Goal: Communication & Community: Answer question/provide support

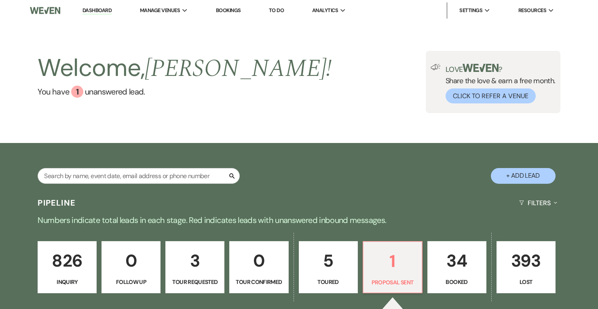
select select "6"
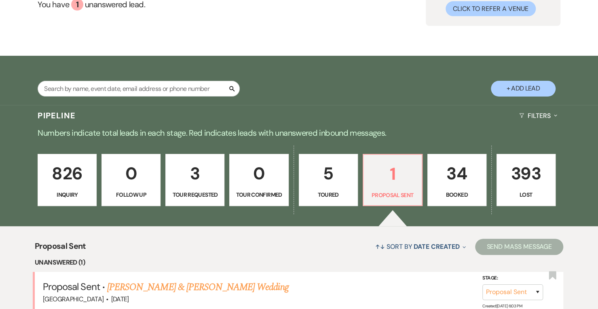
scroll to position [205, 0]
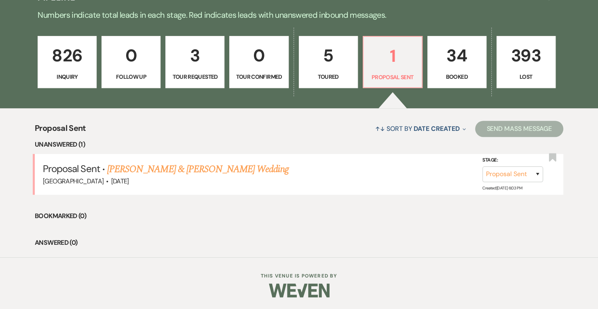
click at [225, 167] on link "[PERSON_NAME] & [PERSON_NAME] Wedding" at bounding box center [197, 169] width 181 height 15
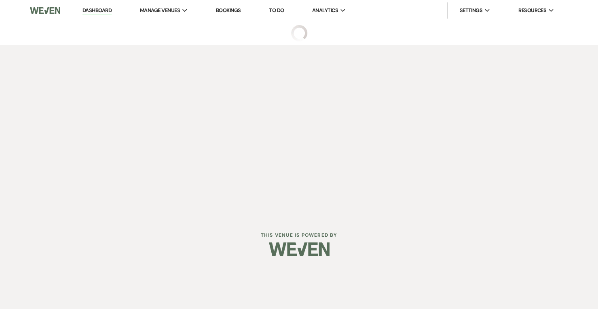
select select "6"
select select "5"
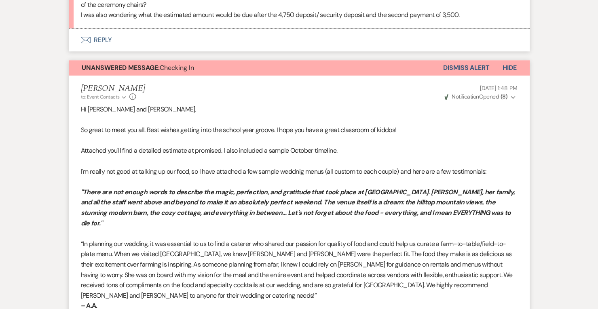
scroll to position [532, 0]
click at [477, 64] on button "Dismiss Alert" at bounding box center [466, 67] width 46 height 15
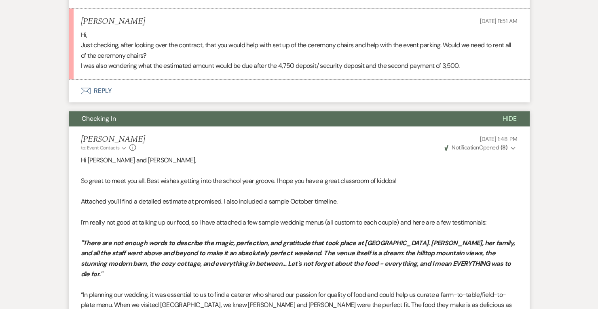
scroll to position [480, 0]
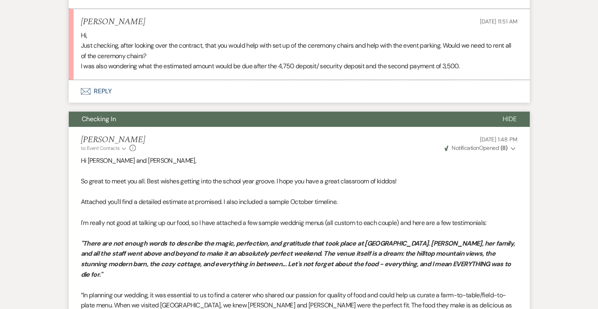
click at [511, 116] on span "Hide" at bounding box center [509, 119] width 14 height 8
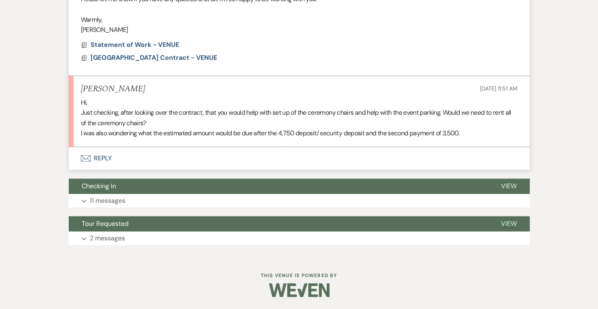
scroll to position [412, 0]
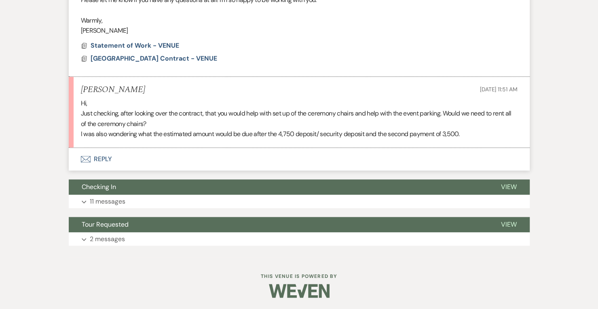
click at [509, 223] on span "View" at bounding box center [509, 224] width 16 height 8
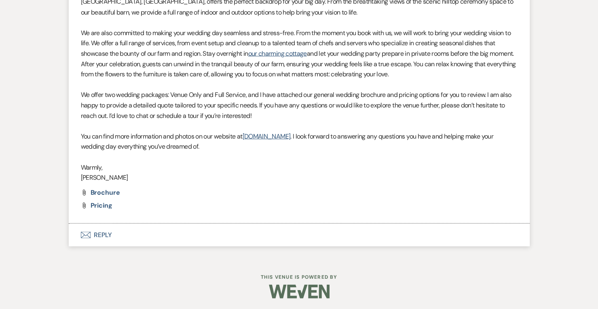
scroll to position [882, 0]
click at [103, 206] on span "Pricing" at bounding box center [102, 205] width 22 height 8
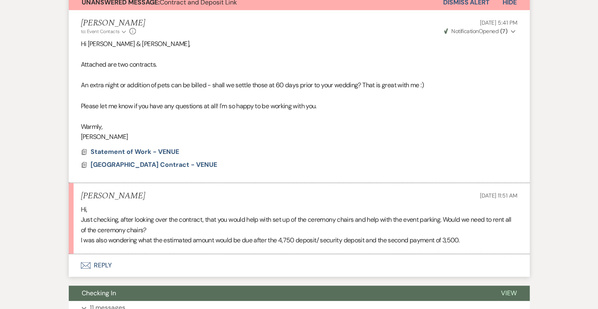
scroll to position [373, 0]
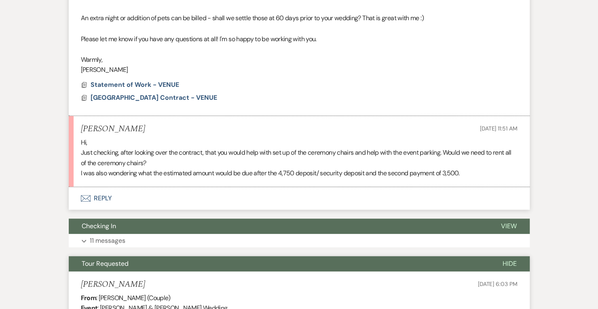
click at [100, 195] on button "Envelope Reply" at bounding box center [299, 198] width 461 height 23
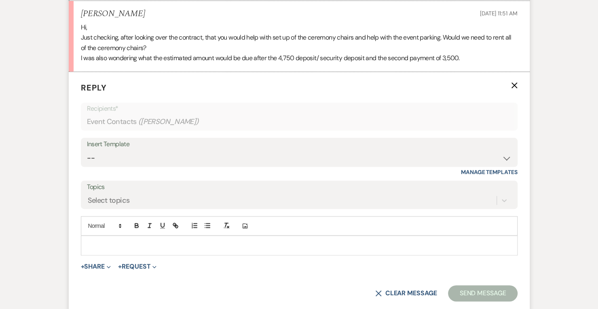
scroll to position [488, 0]
click at [123, 241] on p at bounding box center [299, 245] width 424 height 9
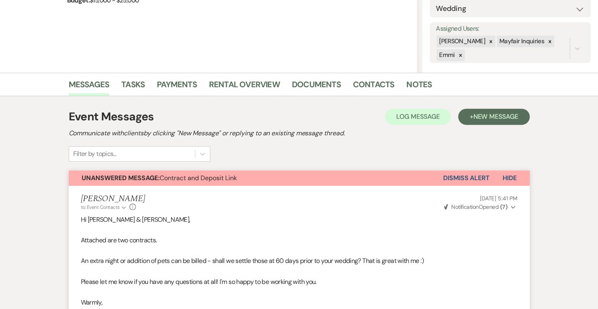
scroll to position [0, 0]
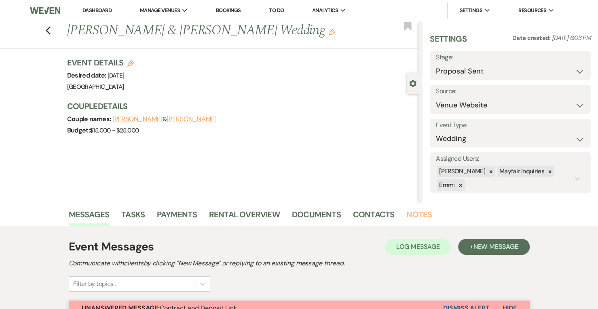
click at [417, 218] on link "Notes" at bounding box center [418, 217] width 25 height 18
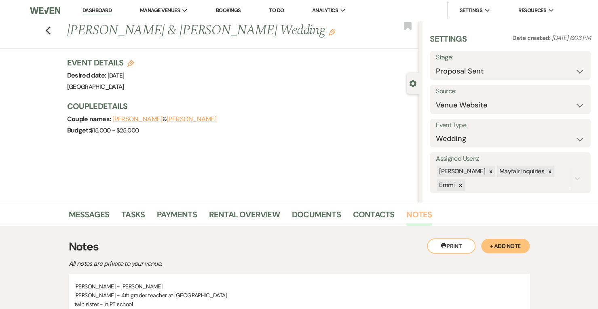
scroll to position [156, 0]
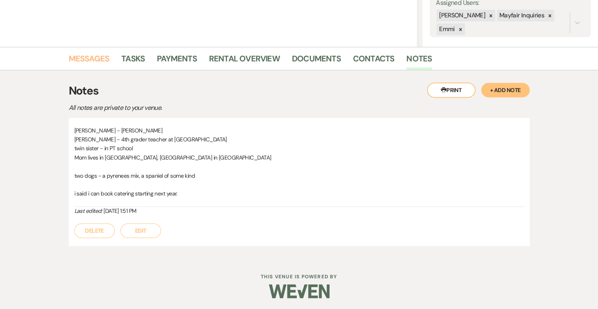
click at [93, 63] on link "Messages" at bounding box center [89, 61] width 41 height 18
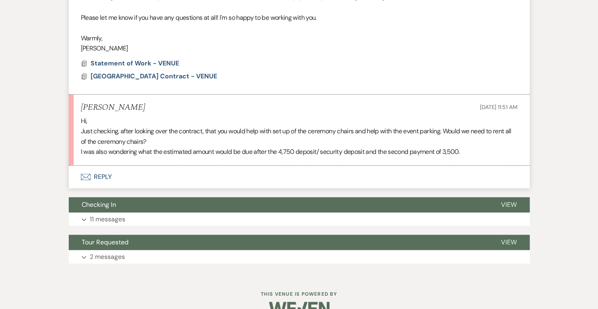
scroll to position [412, 0]
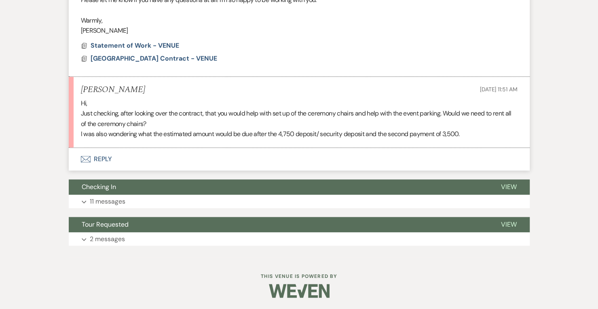
click at [105, 160] on button "Envelope Reply" at bounding box center [299, 159] width 461 height 23
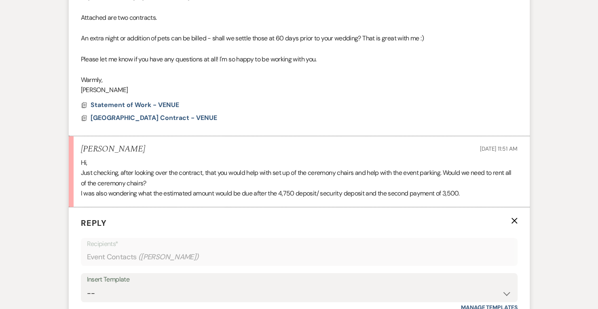
scroll to position [350, 0]
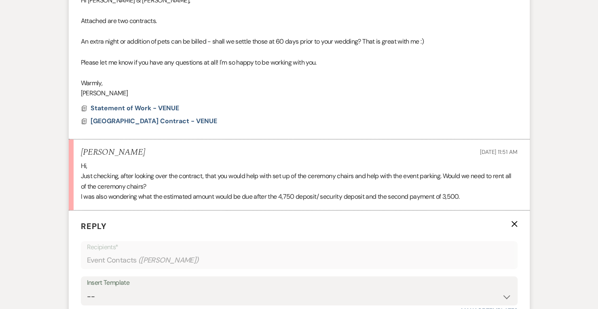
scroll to position [205, 0]
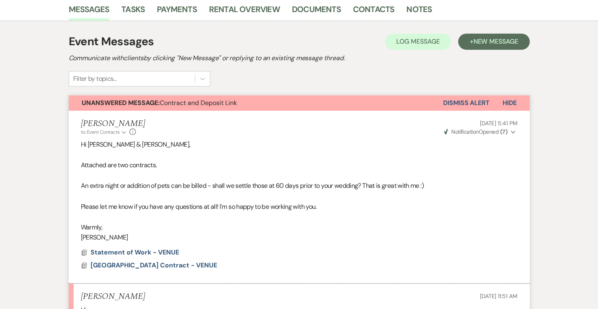
select select "6"
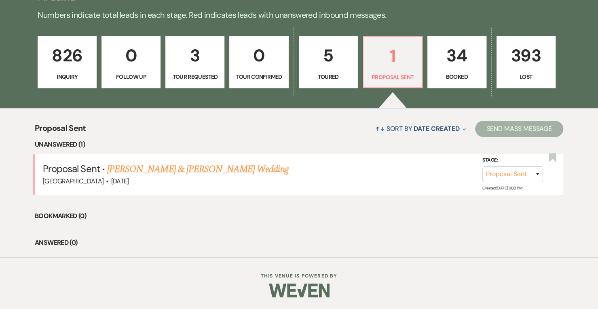
scroll to position [84, 0]
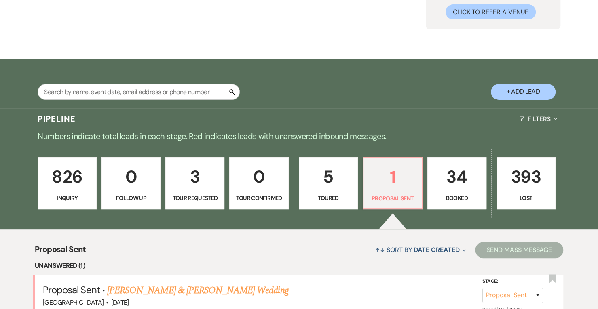
select select "5"
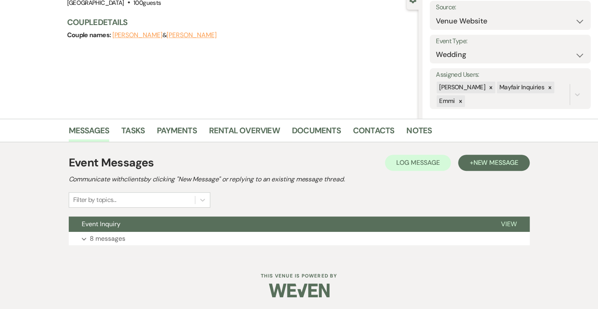
select select "6"
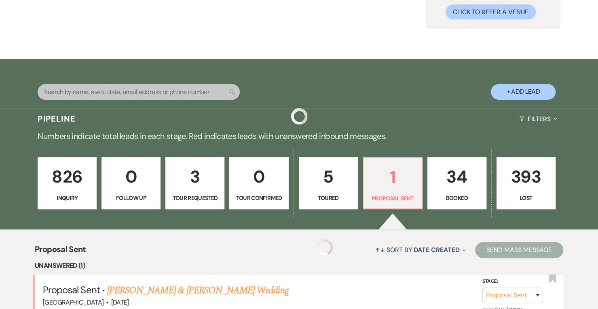
scroll to position [205, 0]
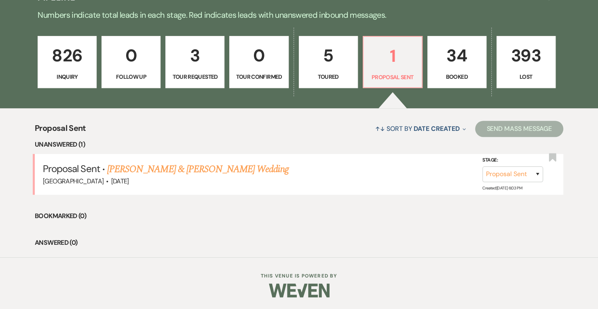
click at [156, 169] on link "[PERSON_NAME] & [PERSON_NAME] Wedding" at bounding box center [197, 169] width 181 height 15
select select "6"
select select "5"
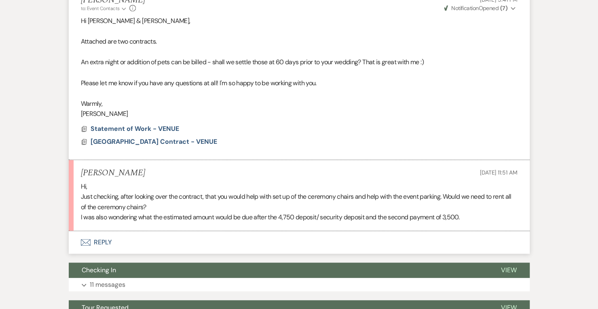
scroll to position [412, 0]
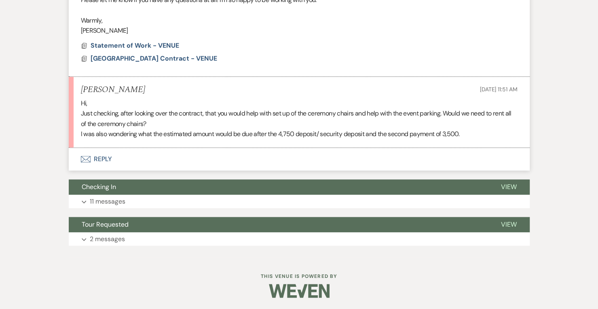
click at [114, 162] on button "Envelope Reply" at bounding box center [299, 159] width 461 height 23
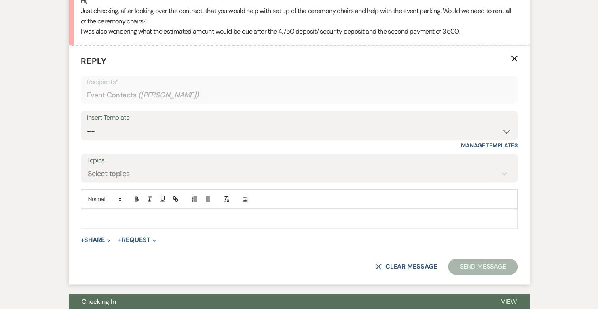
scroll to position [525, 0]
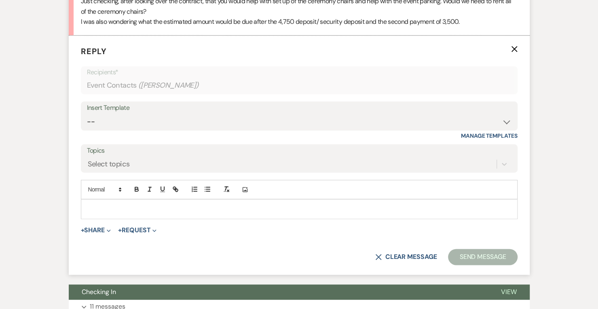
click at [114, 212] on p at bounding box center [299, 209] width 424 height 9
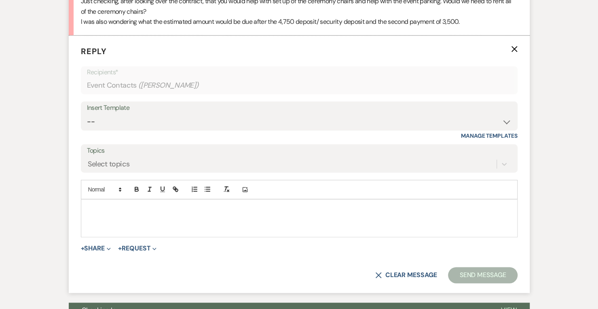
paste div
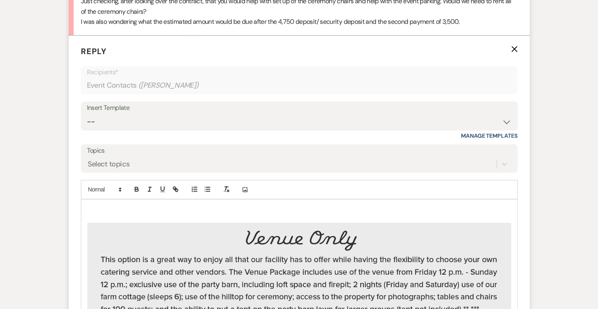
click at [111, 208] on p at bounding box center [299, 209] width 424 height 9
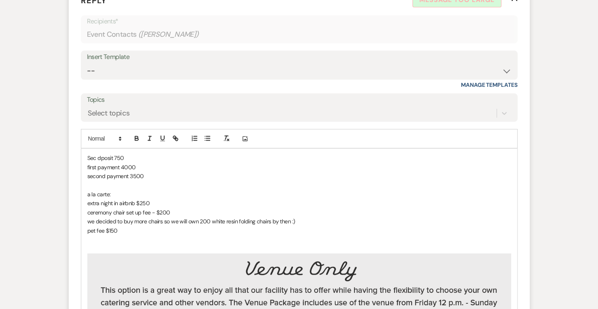
scroll to position [576, 0]
click at [128, 233] on p "pet fee $150" at bounding box center [299, 230] width 424 height 9
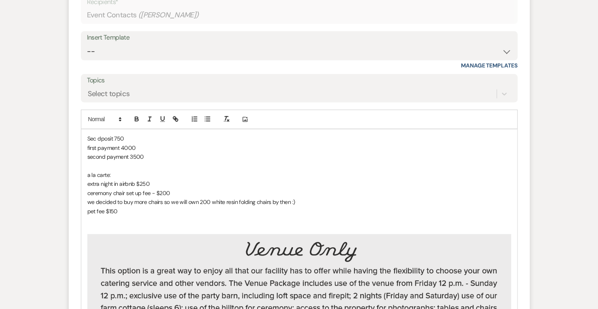
scroll to position [597, 0]
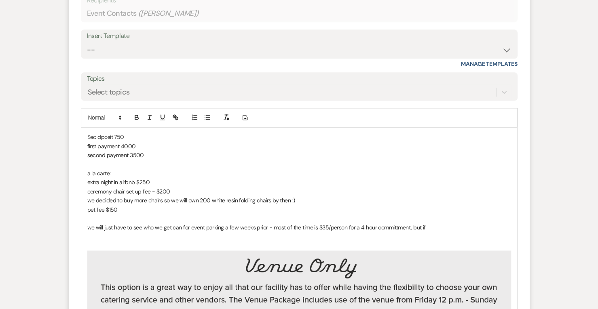
click at [377, 228] on p "we will just have to see who we get can for event parking a few weeks prior - m…" at bounding box center [299, 227] width 424 height 9
click at [454, 224] on p "we will just have to see who we get can for event parking a few weeks prior - m…" at bounding box center [299, 227] width 424 height 9
click at [99, 135] on p "Sec dposit 750" at bounding box center [299, 137] width 424 height 9
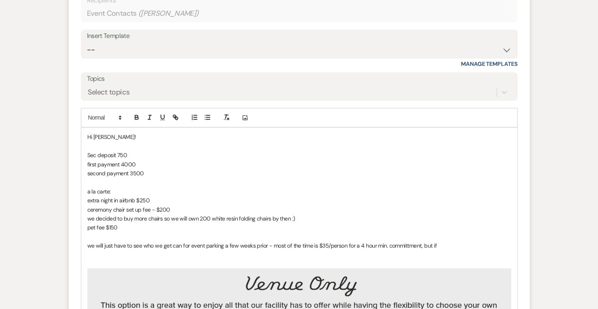
click at [162, 178] on p at bounding box center [299, 182] width 424 height 9
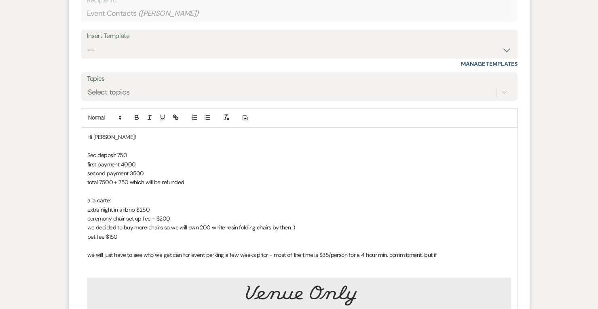
click at [109, 198] on p "a la carte:" at bounding box center [299, 200] width 424 height 9
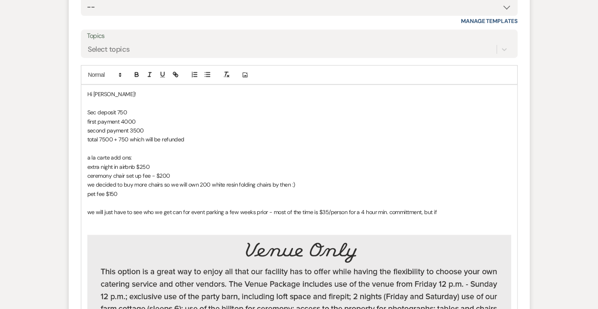
scroll to position [640, 0]
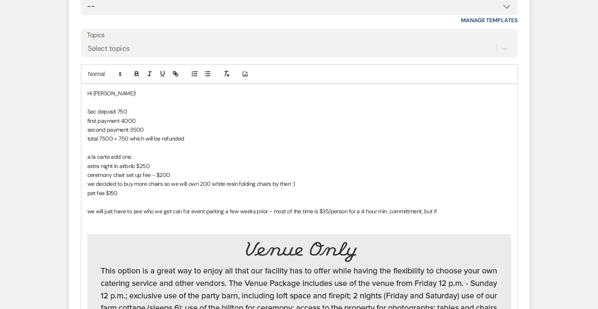
click at [442, 209] on p "we will just have to see who we get can for event parking a few weeks prior - m…" at bounding box center [299, 211] width 424 height 9
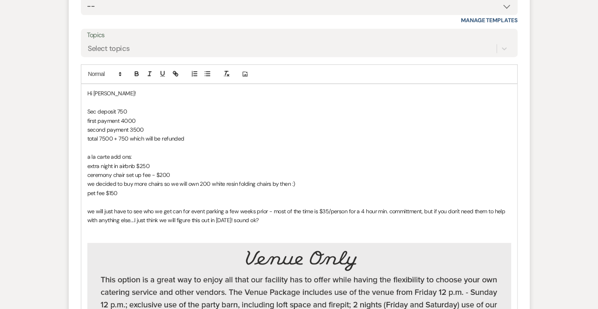
click at [129, 220] on p "we will just have to see who we get can for event parking a few weeks prior - m…" at bounding box center [299, 216] width 424 height 18
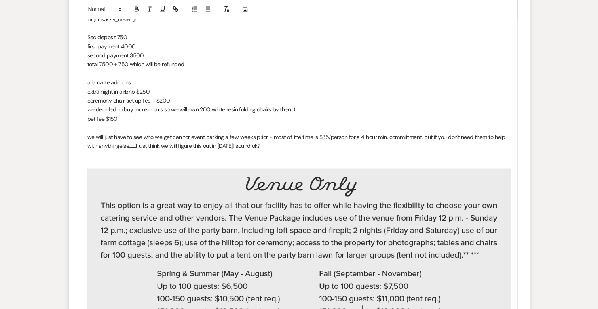
scroll to position [935, 0]
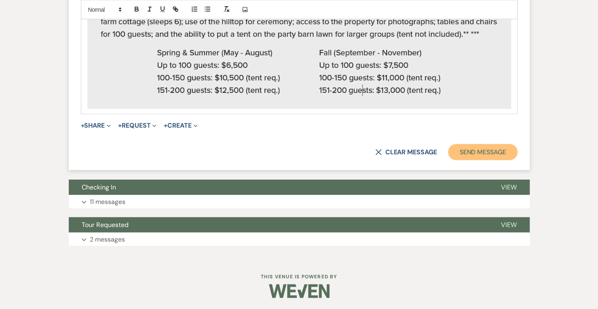
click at [464, 148] on button "Send Message" at bounding box center [482, 152] width 69 height 16
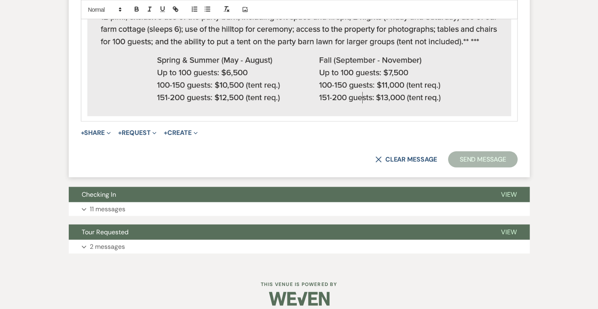
scroll to position [947, 0]
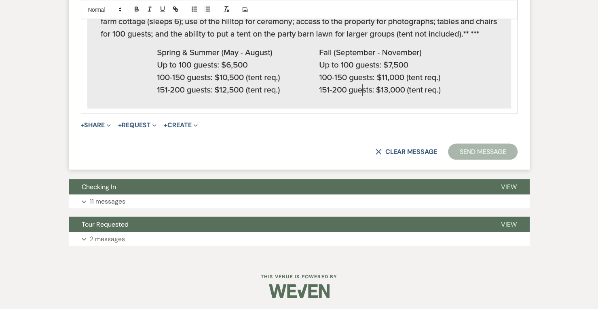
click at [118, 198] on p "11 messages" at bounding box center [108, 201] width 36 height 11
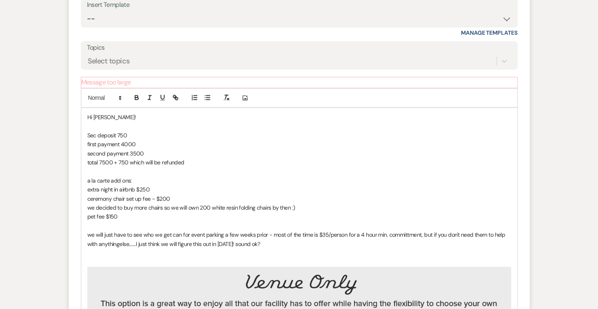
scroll to position [627, 0]
click at [285, 245] on p "we will just have to see who we get can for event parking a few weeks prior - m…" at bounding box center [299, 240] width 424 height 18
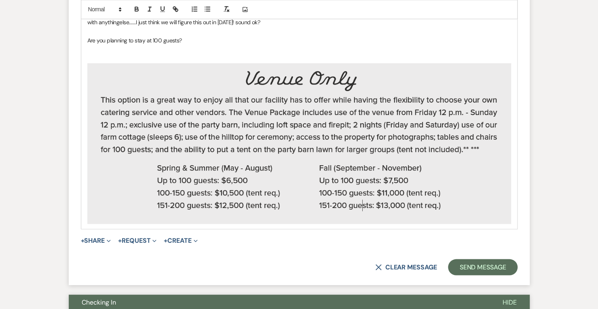
scroll to position [855, 0]
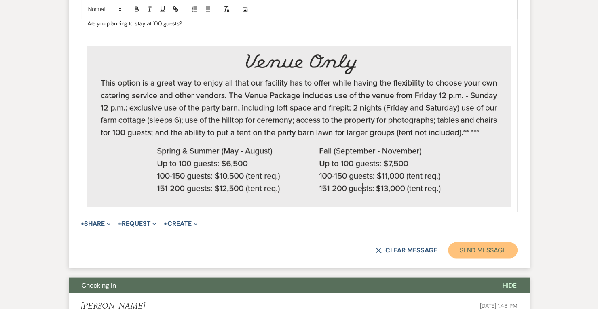
click at [485, 248] on button "Send Message" at bounding box center [482, 250] width 69 height 16
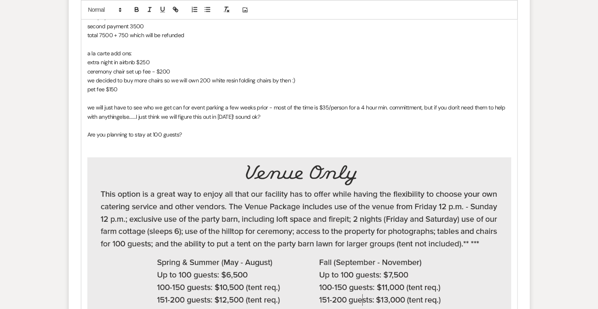
scroll to position [755, 0]
click at [420, 213] on img at bounding box center [299, 237] width 424 height 161
click at [342, 205] on img at bounding box center [299, 237] width 424 height 161
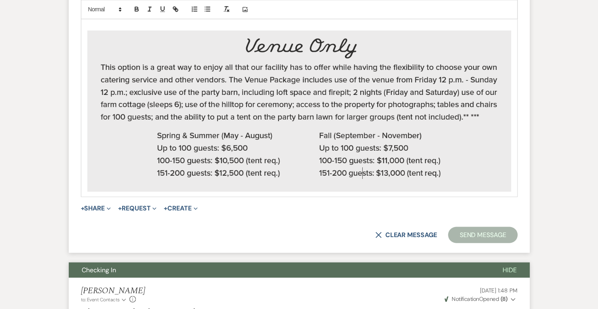
click at [323, 144] on img at bounding box center [299, 110] width 424 height 161
click at [329, 153] on img at bounding box center [299, 110] width 424 height 161
drag, startPoint x: 251, startPoint y: 103, endPoint x: 329, endPoint y: 126, distance: 80.6
click at [329, 126] on img at bounding box center [299, 110] width 424 height 161
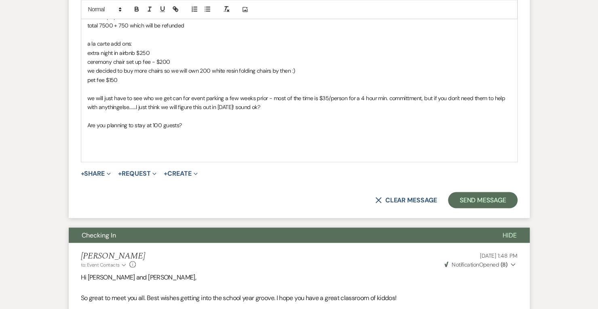
scroll to position [748, 0]
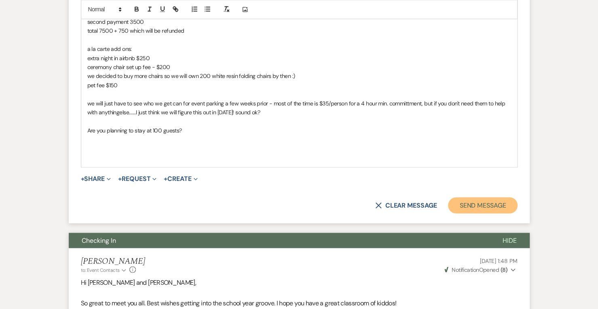
click at [486, 211] on button "Send Message" at bounding box center [482, 205] width 69 height 16
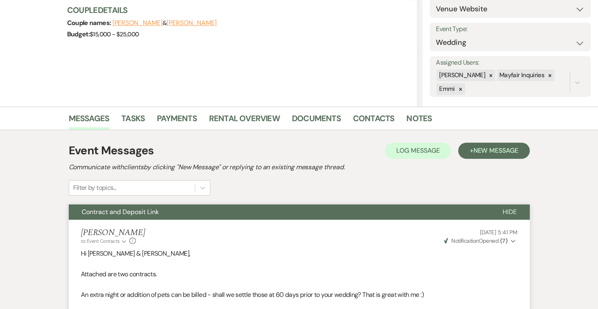
scroll to position [0, 0]
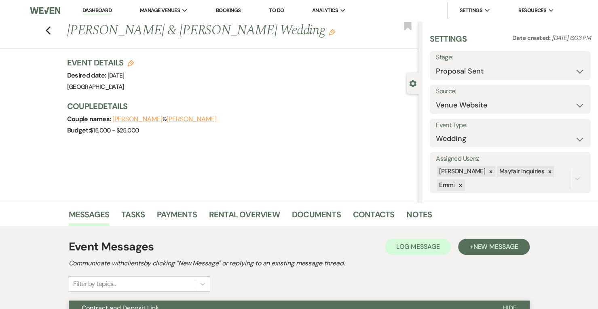
click at [51, 32] on use "button" at bounding box center [47, 30] width 5 height 9
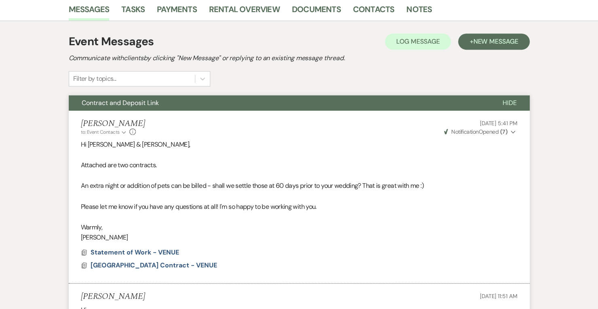
select select "6"
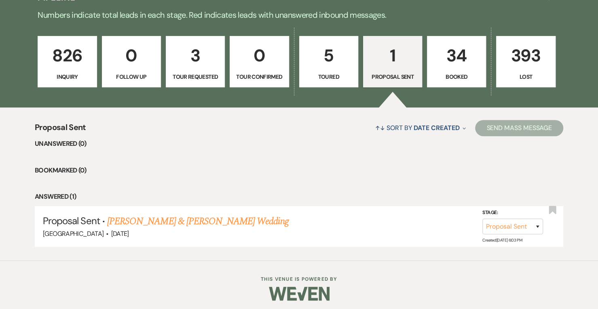
click at [52, 32] on div "826 Inquiry 0 Follow Up 3 Tour Requested 0 Tour Confirmed 5 Toured 1 Proposal S…" at bounding box center [299, 67] width 582 height 82
click at [323, 59] on p "5" at bounding box center [328, 55] width 48 height 27
select select "5"
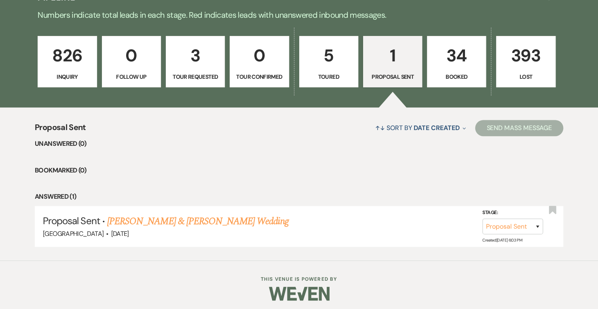
select select "5"
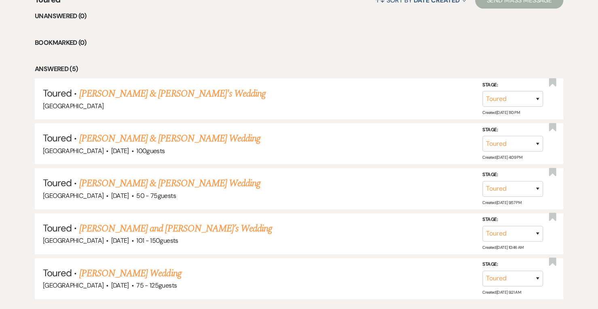
scroll to position [344, 0]
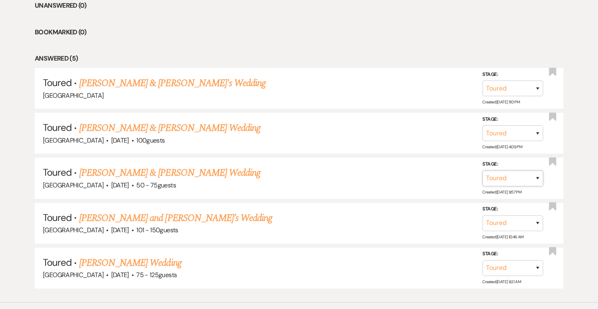
click at [539, 182] on select "Inquiry Follow Up Tour Requested Tour Confirmed Toured Proposal Sent Booked Lost" at bounding box center [512, 178] width 61 height 16
select select "6"
click at [482, 170] on select "Inquiry Follow Up Tour Requested Tour Confirmed Toured Proposal Sent Booked Lost" at bounding box center [512, 178] width 61 height 16
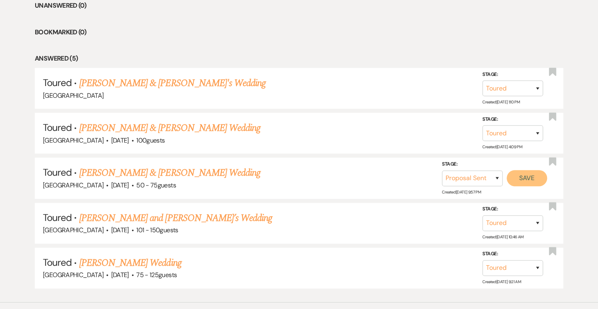
click at [528, 172] on button "Save" at bounding box center [526, 178] width 40 height 16
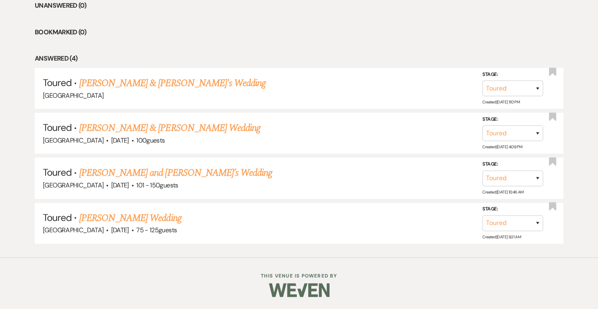
scroll to position [342, 0]
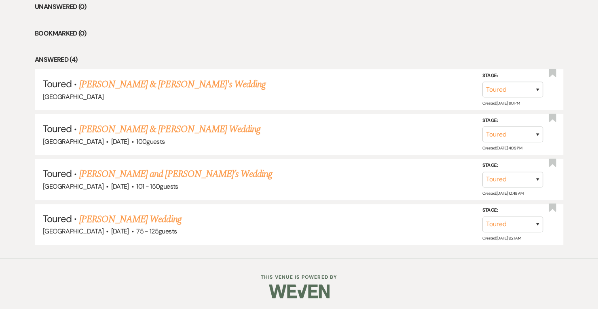
click at [181, 131] on link "[PERSON_NAME] & [PERSON_NAME] Wedding" at bounding box center [169, 129] width 181 height 15
select select "5"
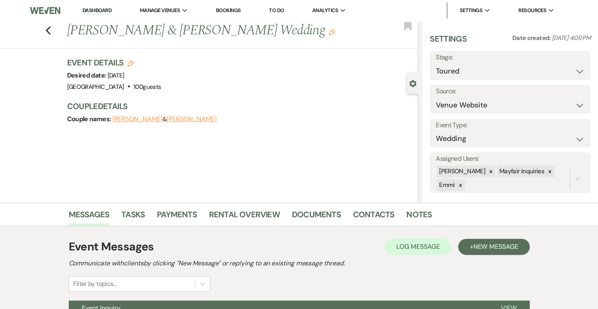
scroll to position [84, 0]
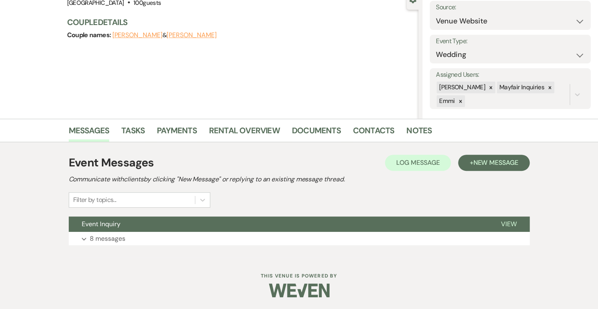
click at [108, 237] on p "8 messages" at bounding box center [108, 239] width 36 height 11
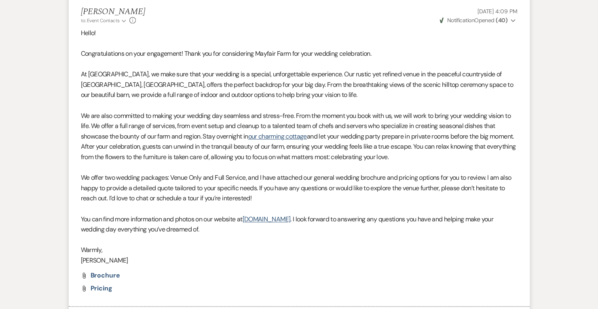
scroll to position [473, 0]
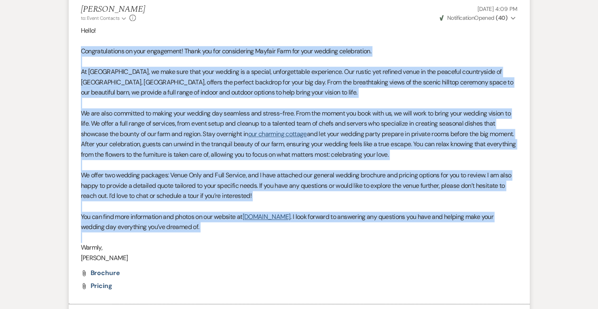
drag, startPoint x: 218, startPoint y: 237, endPoint x: 82, endPoint y: 49, distance: 231.9
click at [82, 49] on div "Hello! Congratulations on your engagement! Thank you for considering Mayfair Fa…" at bounding box center [299, 144] width 436 height 238
copy div "Congratulations on your engagement! Thank you for considering Mayfair Farm for …"
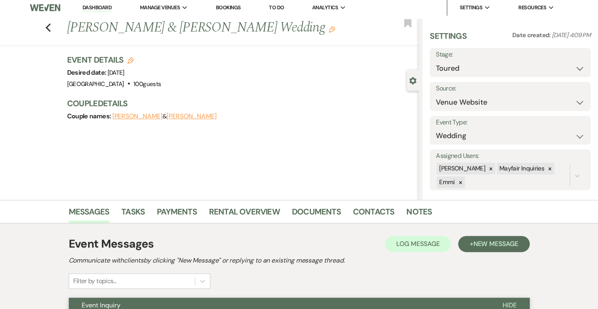
scroll to position [0, 0]
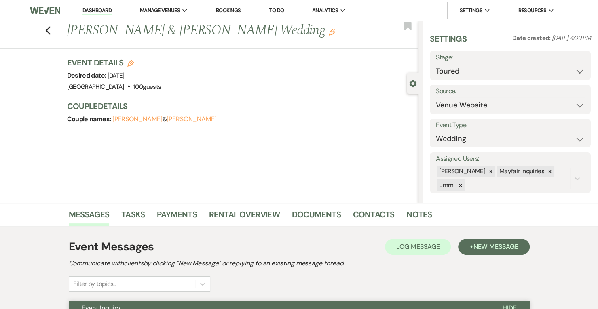
click at [106, 10] on link "Dashboard" at bounding box center [96, 11] width 29 height 8
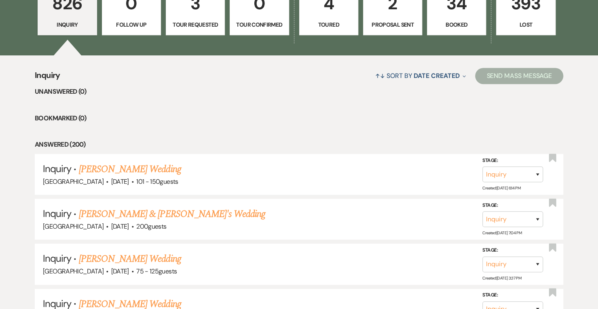
scroll to position [221, 0]
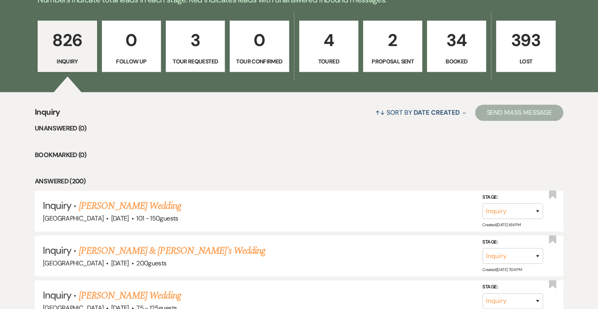
click at [209, 55] on link "3 Tour Requested" at bounding box center [195, 47] width 59 height 52
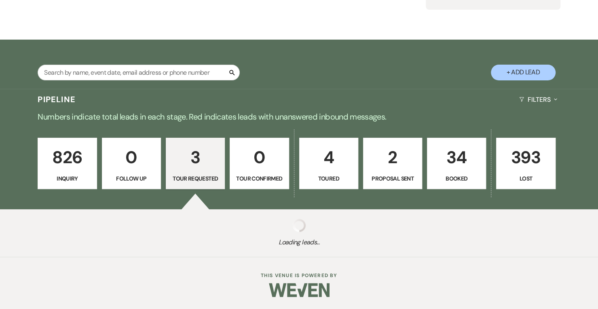
select select "2"
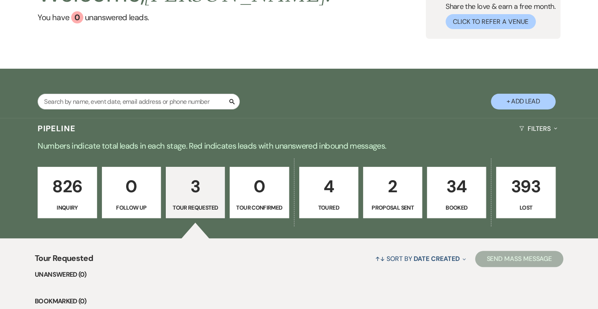
scroll to position [74, 0]
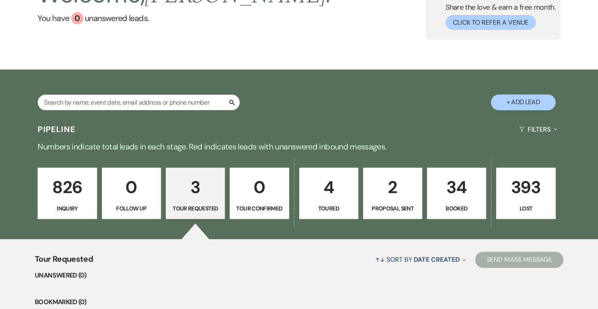
click at [329, 180] on p "4" at bounding box center [328, 187] width 48 height 27
select select "5"
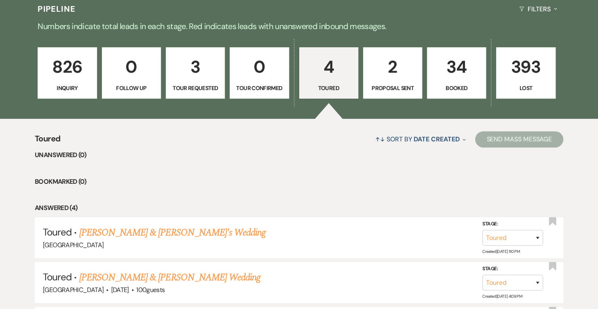
scroll to position [192, 0]
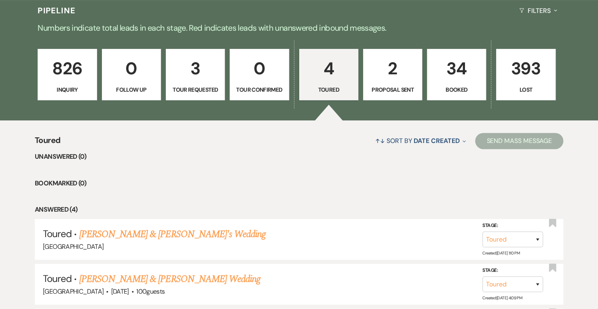
click at [395, 68] on p "2" at bounding box center [392, 68] width 48 height 27
select select "6"
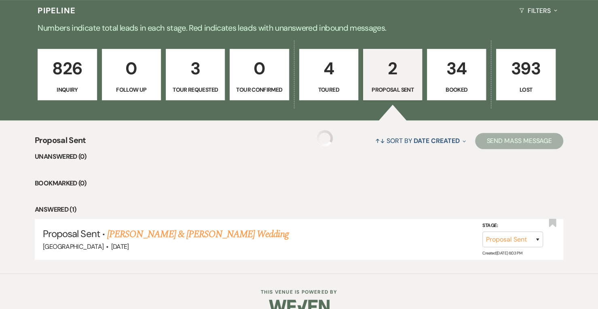
select select "6"
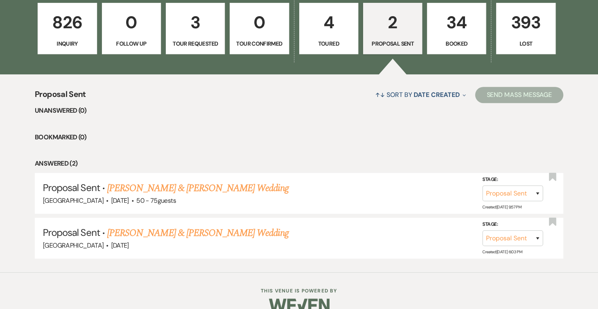
scroll to position [239, 0]
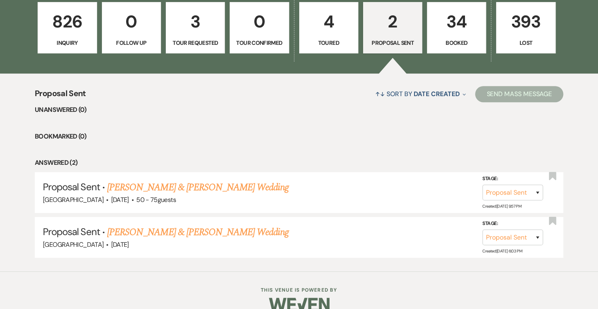
click at [240, 186] on link "[PERSON_NAME] & [PERSON_NAME] Wedding" at bounding box center [197, 187] width 181 height 15
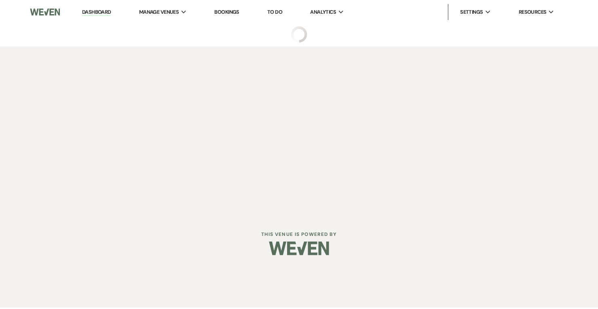
select select "6"
select select "5"
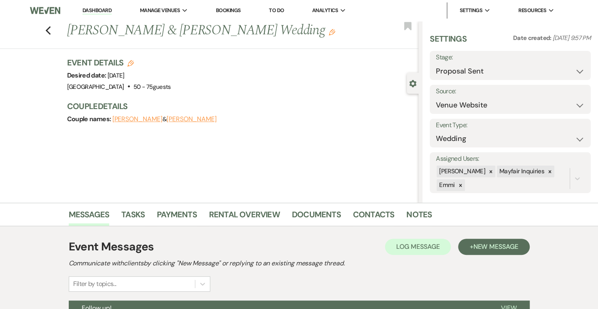
scroll to position [122, 0]
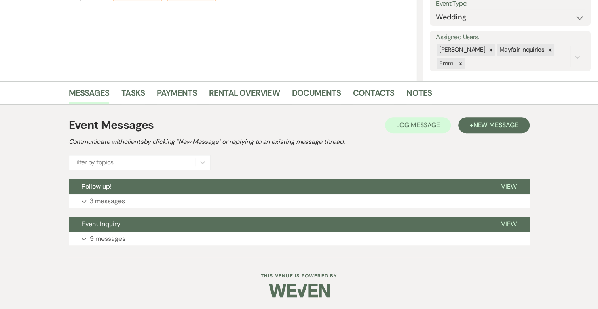
click at [133, 231] on button "Event Inquiry" at bounding box center [278, 224] width 419 height 15
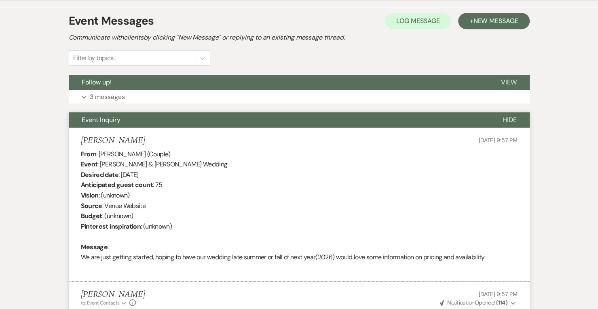
scroll to position [226, 0]
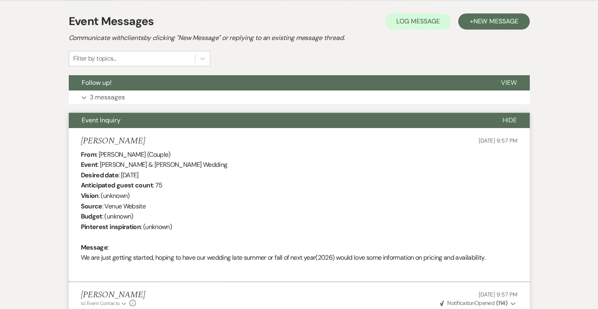
click at [127, 84] on button "Follow up!" at bounding box center [278, 82] width 419 height 15
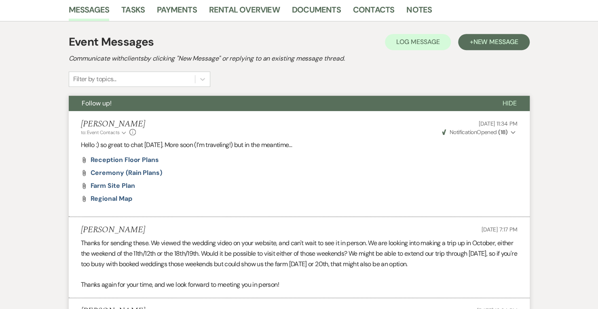
scroll to position [194, 0]
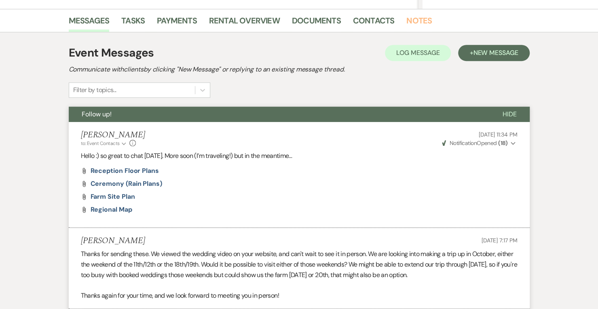
click at [406, 16] on link "Notes" at bounding box center [418, 23] width 25 height 18
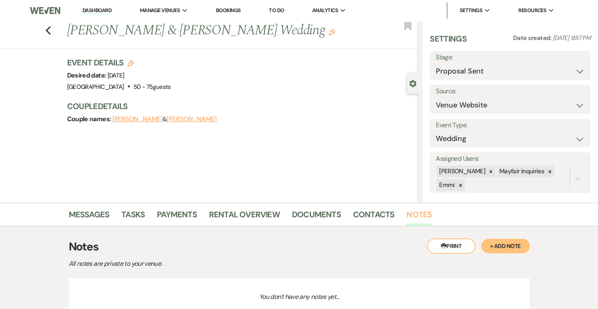
scroll to position [66, 0]
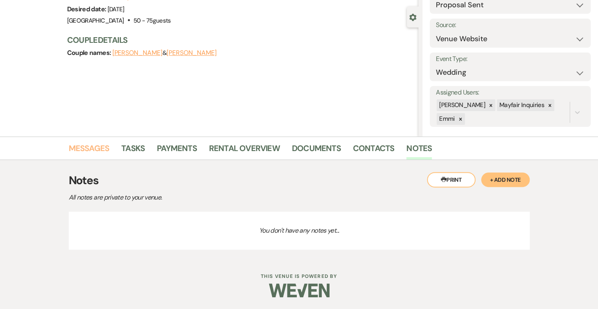
click at [96, 143] on link "Messages" at bounding box center [89, 151] width 41 height 18
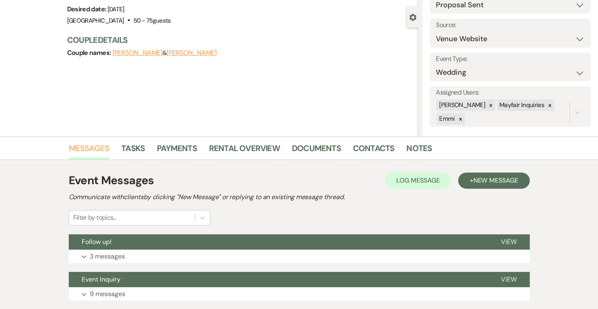
scroll to position [122, 0]
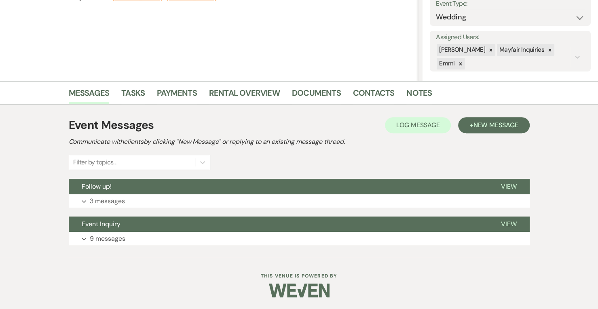
click at [118, 240] on p "9 messages" at bounding box center [108, 239] width 36 height 11
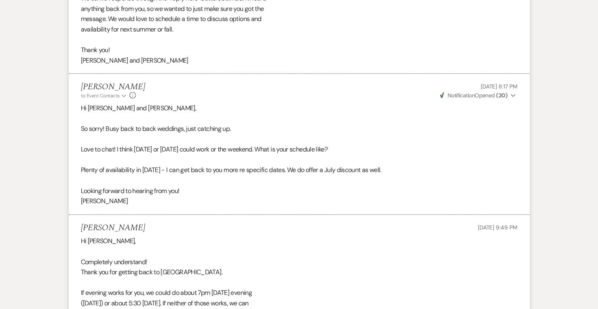
scroll to position [1099, 0]
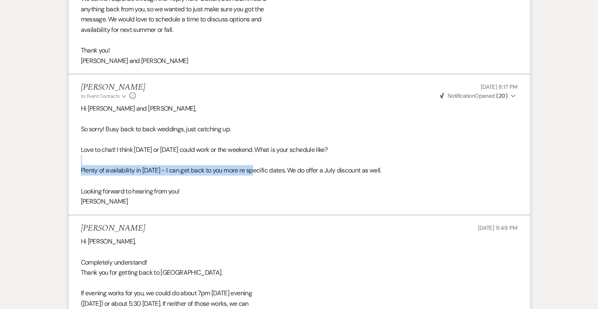
drag, startPoint x: 256, startPoint y: 162, endPoint x: 379, endPoint y: 150, distance: 123.5
click at [379, 150] on div "Hi [PERSON_NAME] and [PERSON_NAME], So sorry! Busy back to back weddings, just …" at bounding box center [299, 154] width 436 height 103
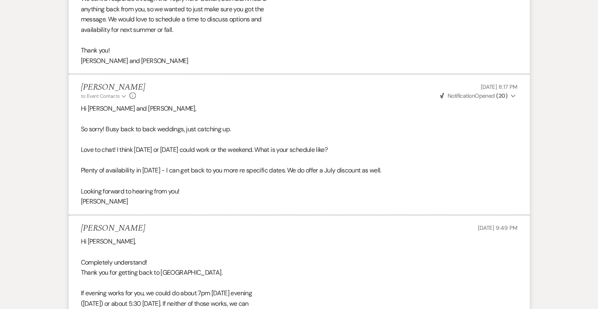
click at [355, 165] on p "Plenty of availability in [DATE] - I can get back to you more re specific dates…" at bounding box center [299, 170] width 436 height 11
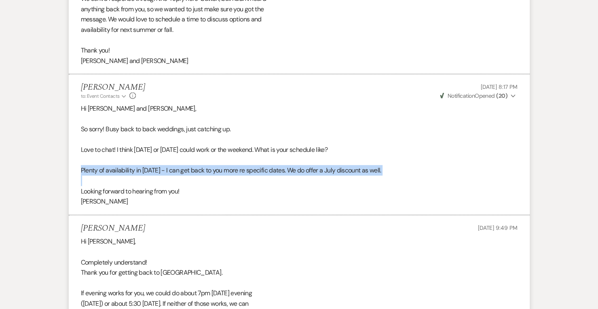
click at [355, 165] on p "Plenty of availability in [DATE] - I can get back to you more re specific dates…" at bounding box center [299, 170] width 436 height 11
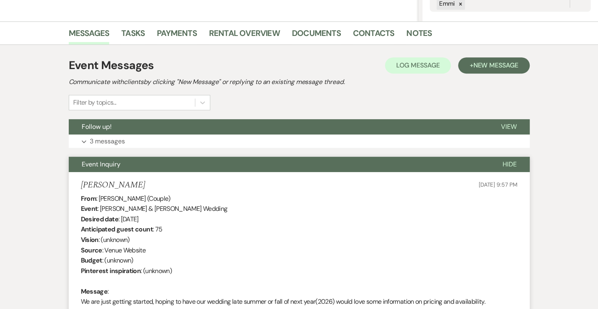
scroll to position [0, 0]
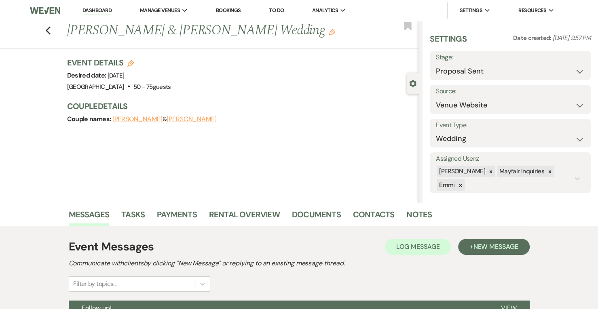
click at [95, 4] on li "Dashboard" at bounding box center [96, 10] width 37 height 16
click at [95, 8] on link "Dashboard" at bounding box center [96, 11] width 29 height 8
